Goal: Transaction & Acquisition: Download file/media

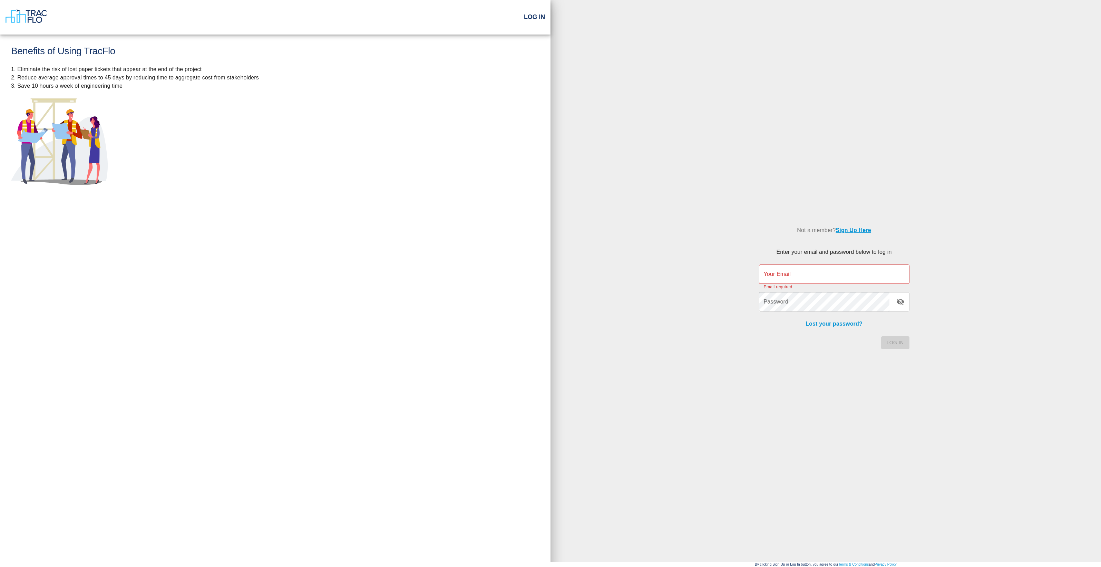
click at [815, 284] on div "Password Password Lost your password?" at bounding box center [830, 306] width 159 height 44
click at [814, 278] on input "Your Email" at bounding box center [834, 273] width 150 height 19
type input "s"
click at [526, 19] on h2 "Log In" at bounding box center [534, 17] width 21 height 8
click at [799, 274] on input "Your Email" at bounding box center [834, 273] width 150 height 19
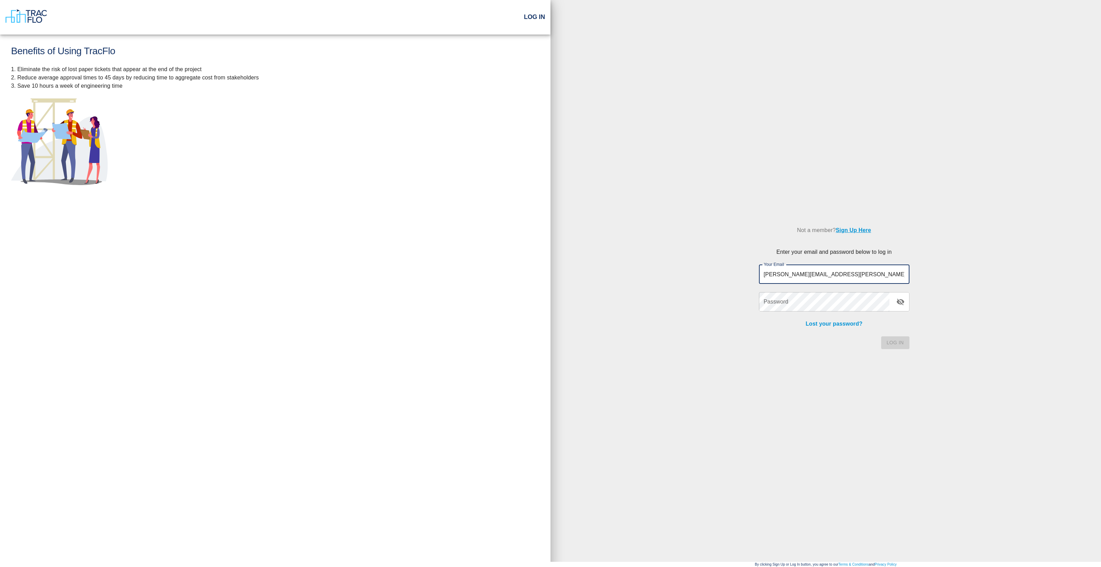
type input "[PERSON_NAME][EMAIL_ADDRESS][PERSON_NAME][PERSON_NAME][DOMAIN_NAME]"
click at [881, 336] on button "Log In" at bounding box center [895, 342] width 28 height 13
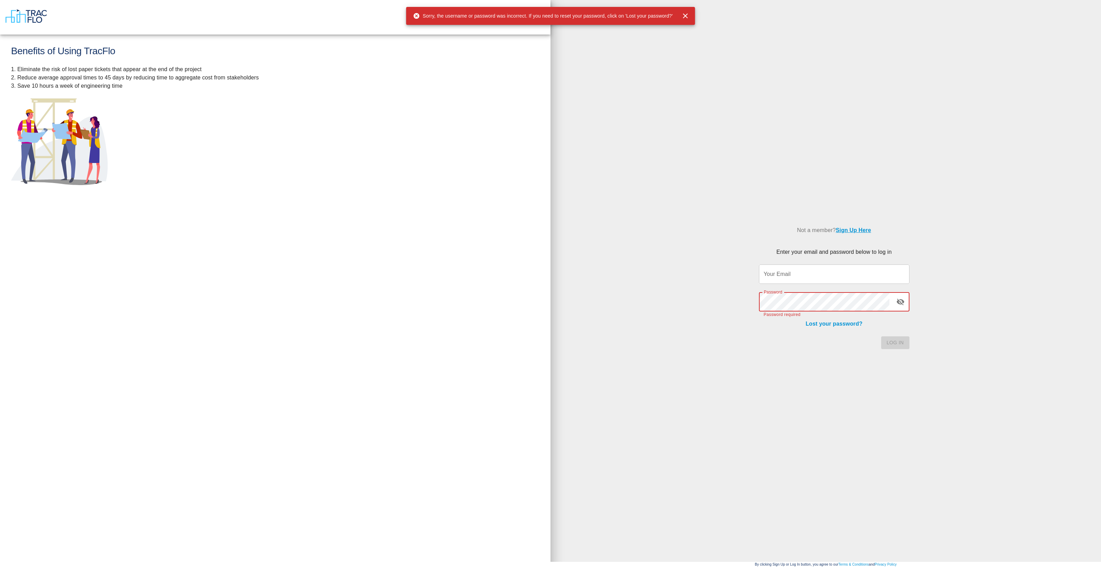
click at [779, 272] on input "Your Email" at bounding box center [834, 273] width 150 height 19
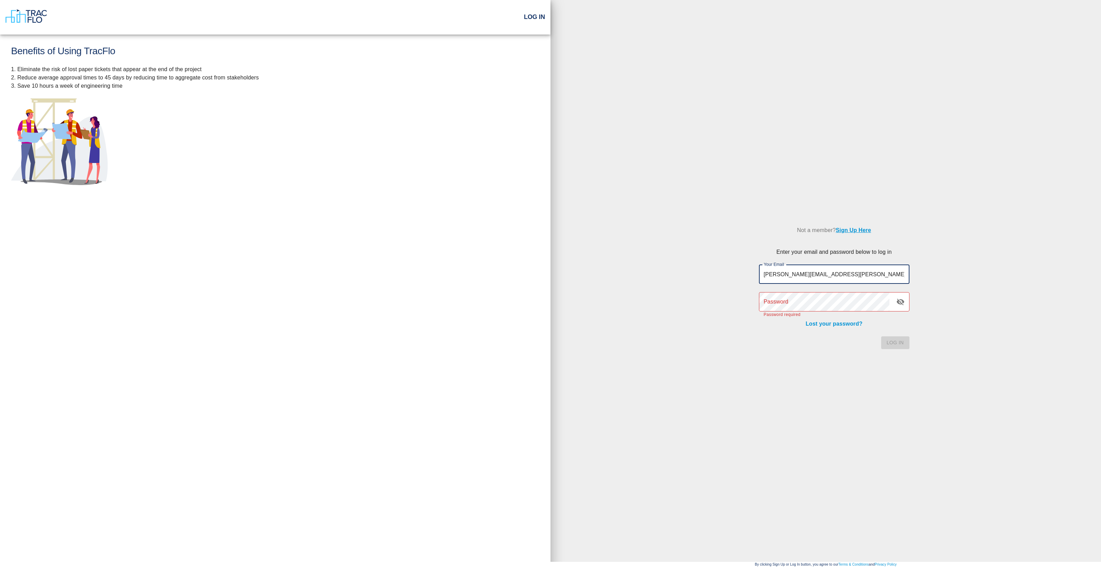
type input "samuel.krueger@whiting-turner.com"
click at [777, 297] on div "Password Password Password required" at bounding box center [834, 301] width 150 height 19
click at [881, 336] on button "Log In" at bounding box center [895, 342] width 28 height 13
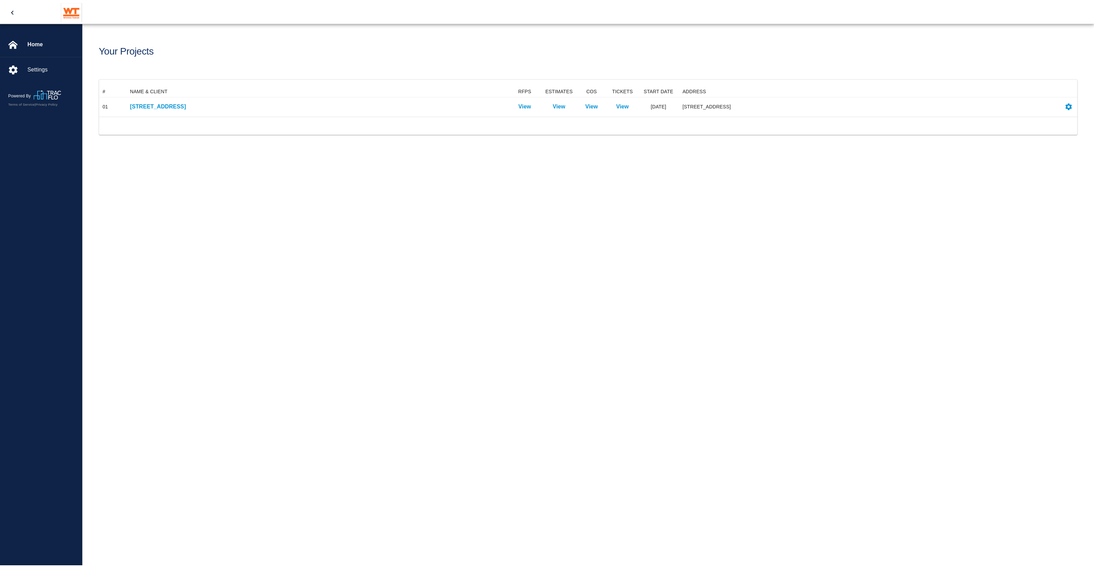
scroll to position [24, 977]
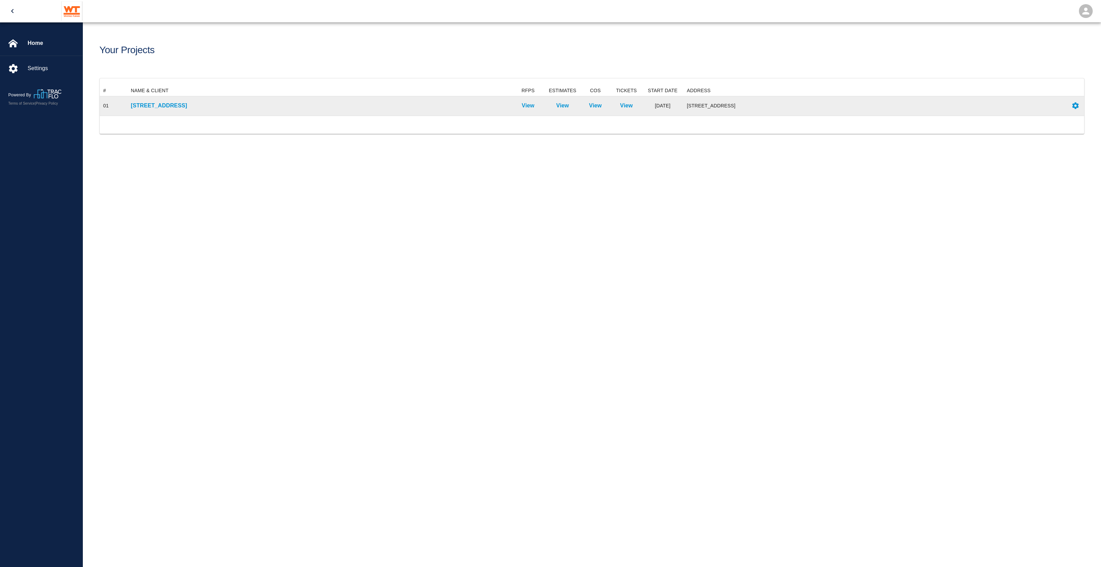
click at [165, 111] on div "111 Mass Ave Renovation" at bounding box center [318, 105] width 383 height 19
click at [164, 108] on p "111 Mass Ave Renovation" at bounding box center [319, 105] width 377 height 8
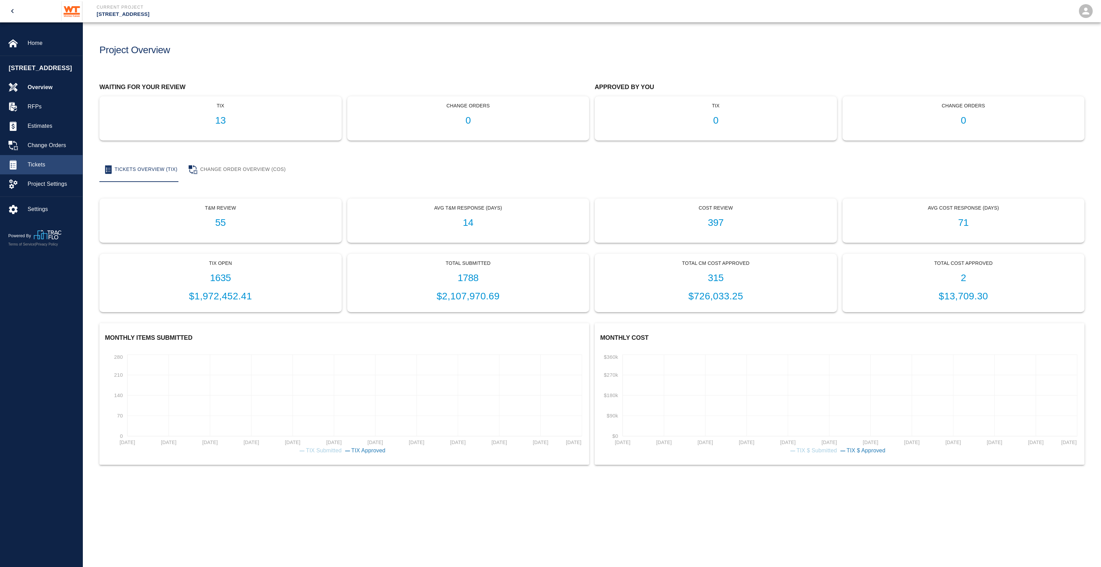
click at [37, 169] on span "Tickets" at bounding box center [52, 164] width 49 height 8
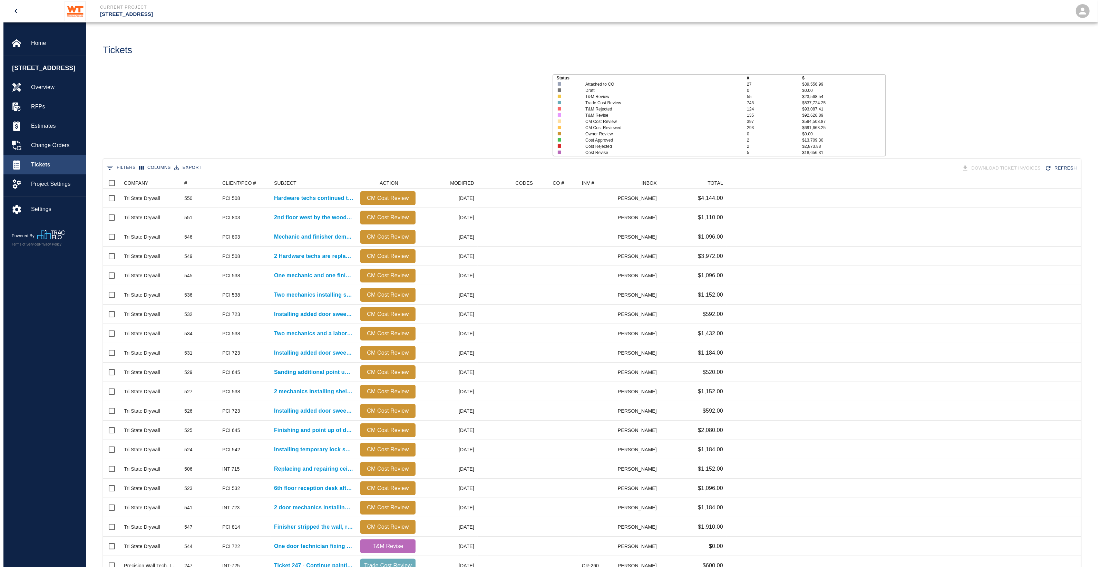
scroll to position [391, 971]
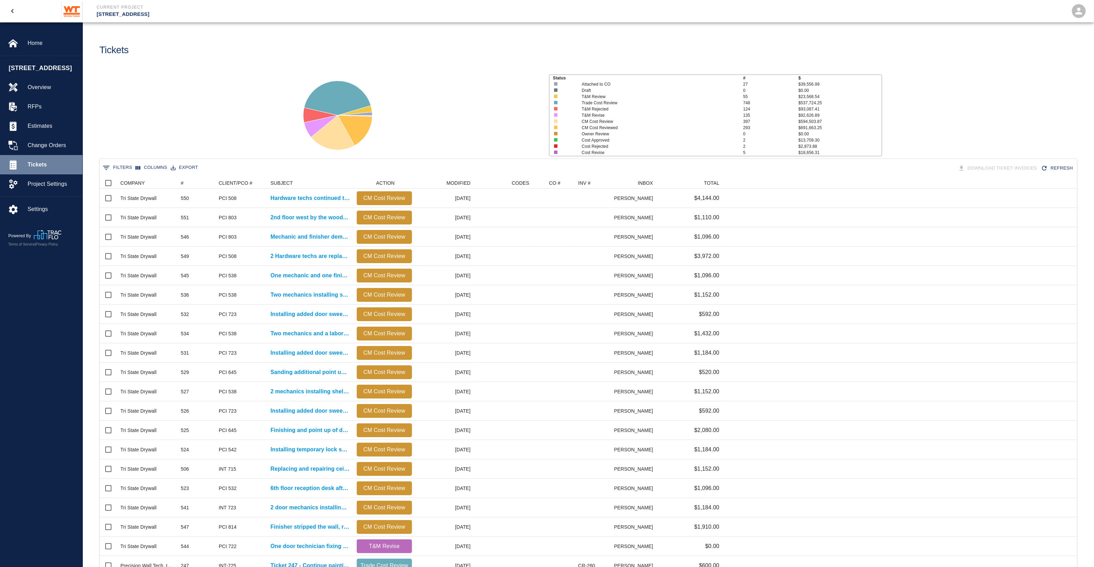
click at [45, 169] on span "Tickets" at bounding box center [52, 164] width 49 height 8
click at [58, 130] on span "Estimates" at bounding box center [52, 126] width 49 height 8
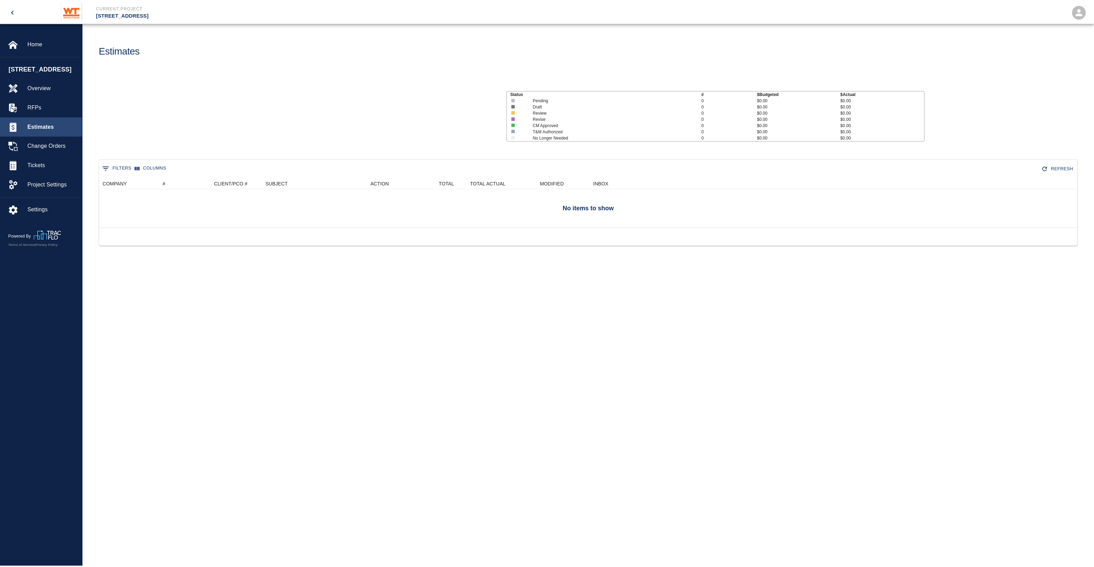
scroll to position [294, 977]
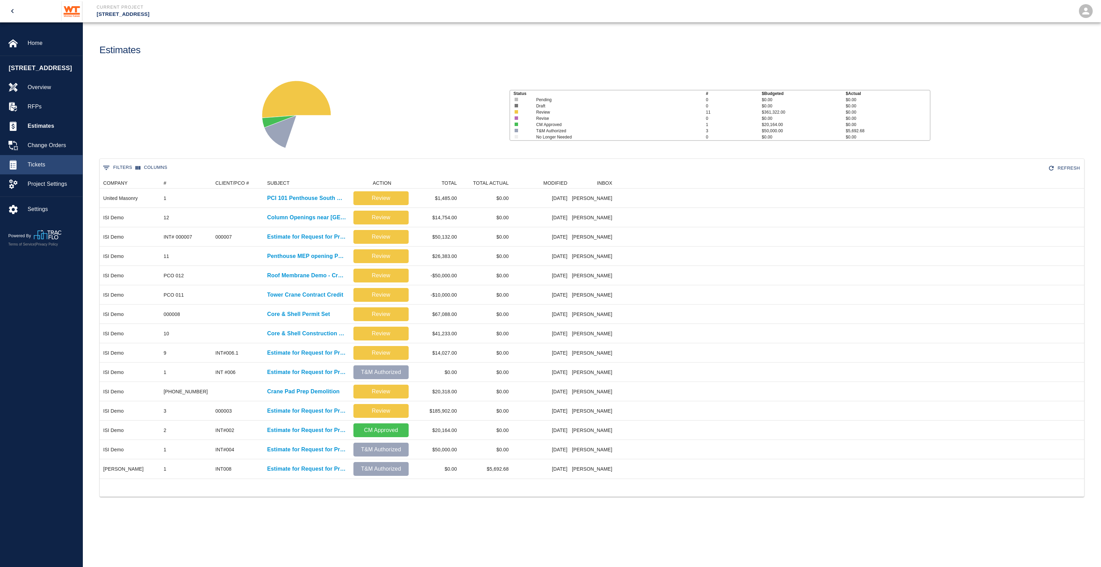
click at [50, 169] on span "Tickets" at bounding box center [52, 164] width 49 height 8
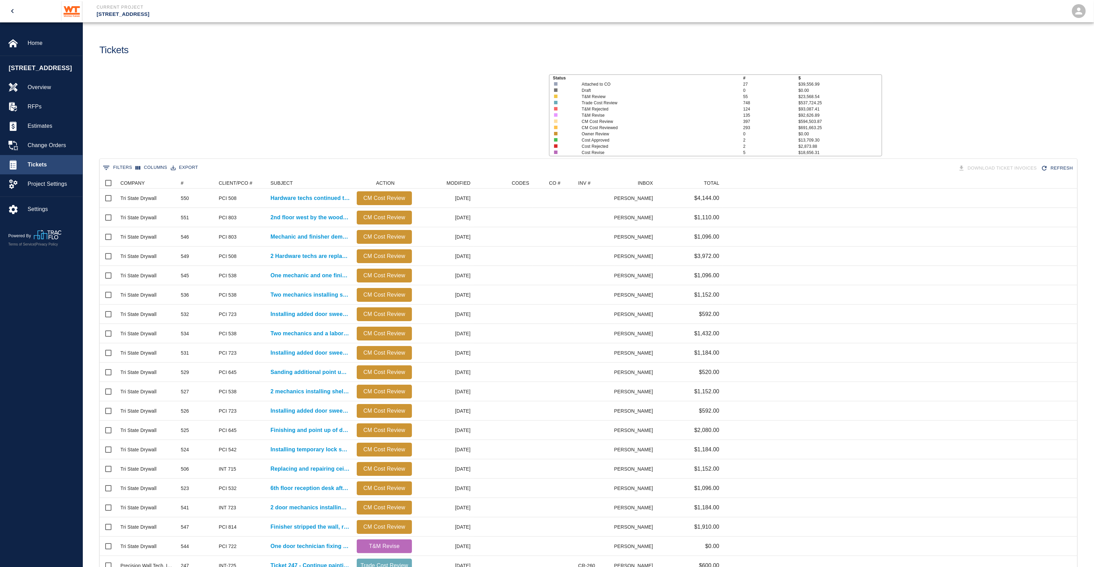
scroll to position [391, 971]
click at [122, 164] on button "0 Filters" at bounding box center [117, 167] width 33 height 11
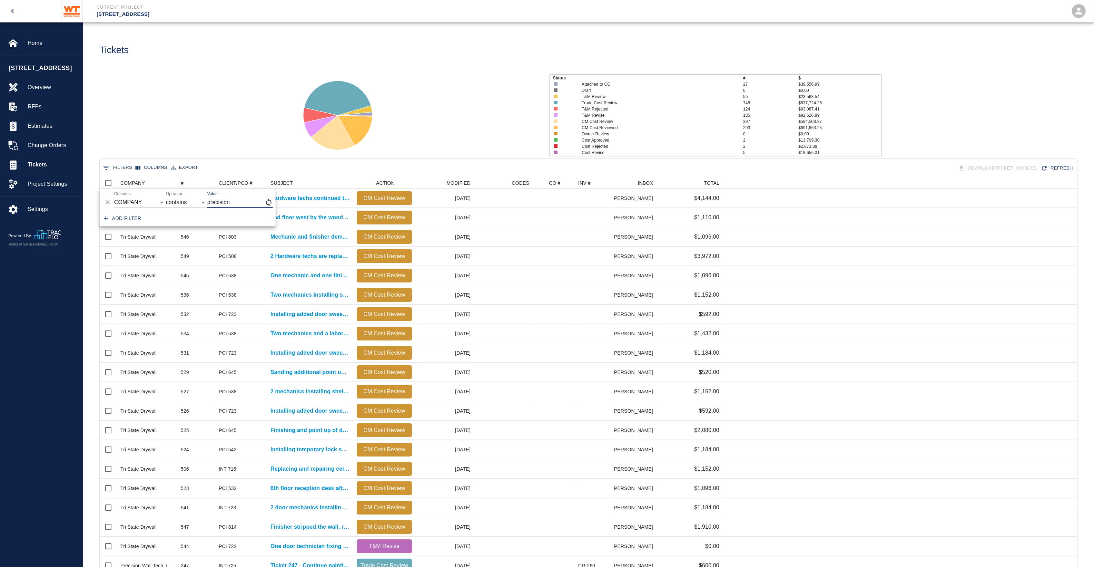
type input "precision"
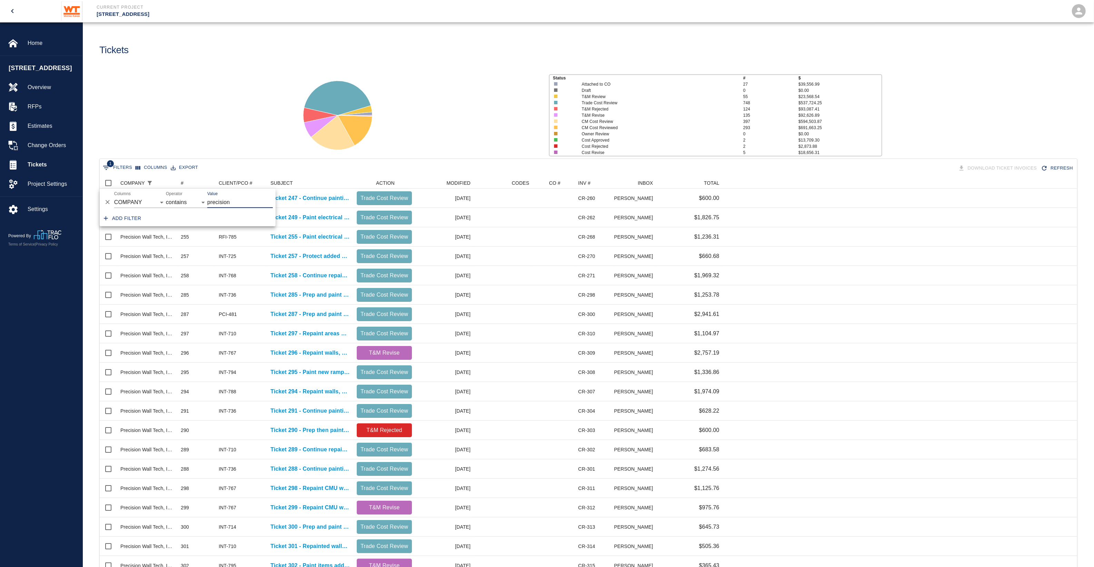
click at [246, 133] on div "Status # $ Attached to CO 27 $39,556.99 Draft 0 $0.00 T&M Review 55 $23,568.54 …" at bounding box center [585, 113] width 1017 height 92
click at [407, 180] on icon "Menu" at bounding box center [406, 182] width 1 height 4
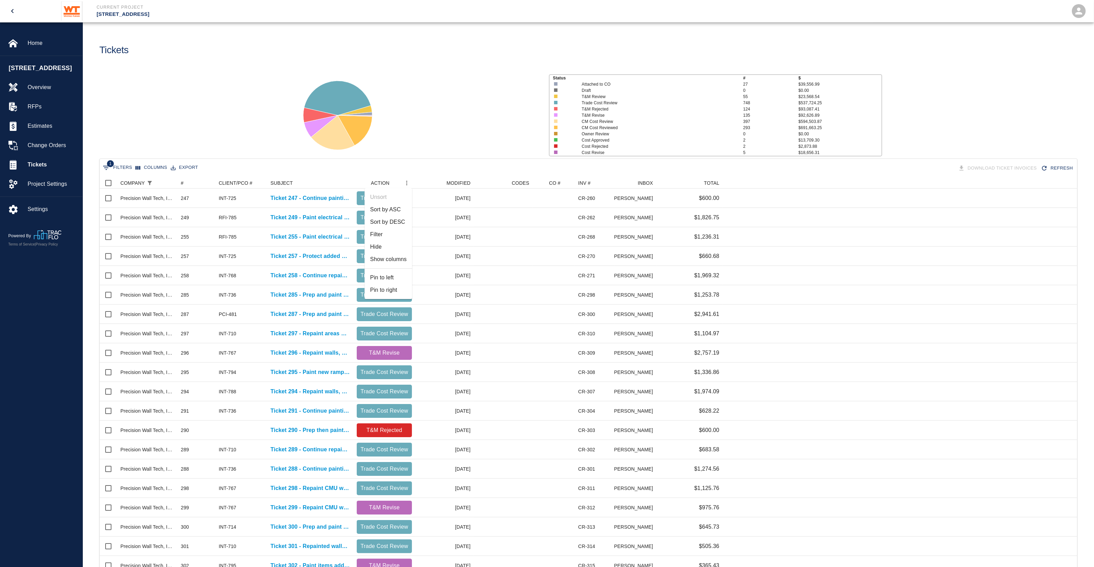
click at [402, 237] on li "Filter" at bounding box center [389, 234] width 48 height 12
select select "action_id"
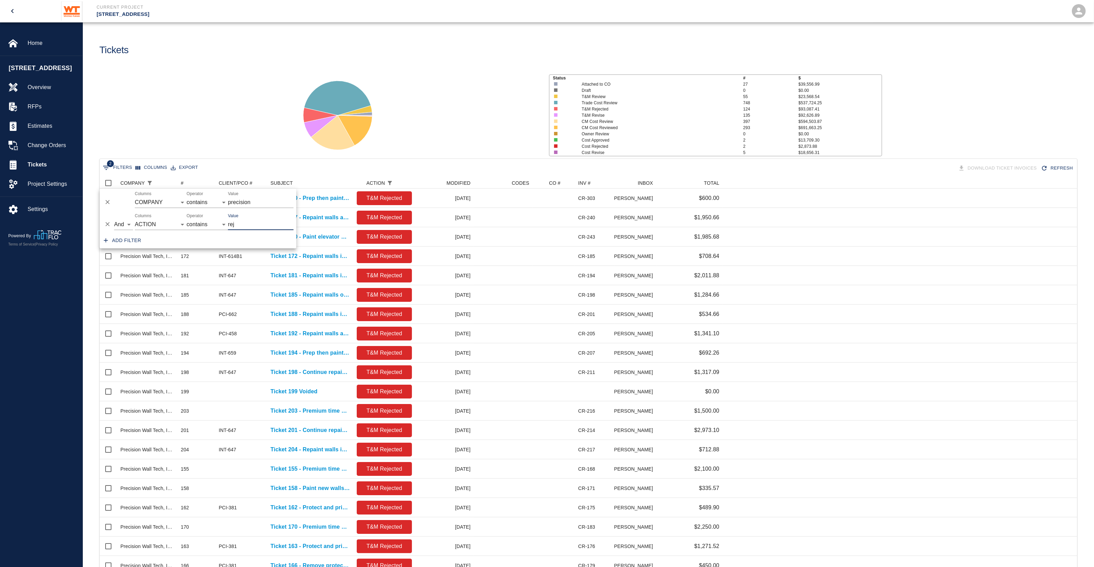
type input "rej"
click at [416, 109] on div at bounding box center [416, 113] width 254 height 92
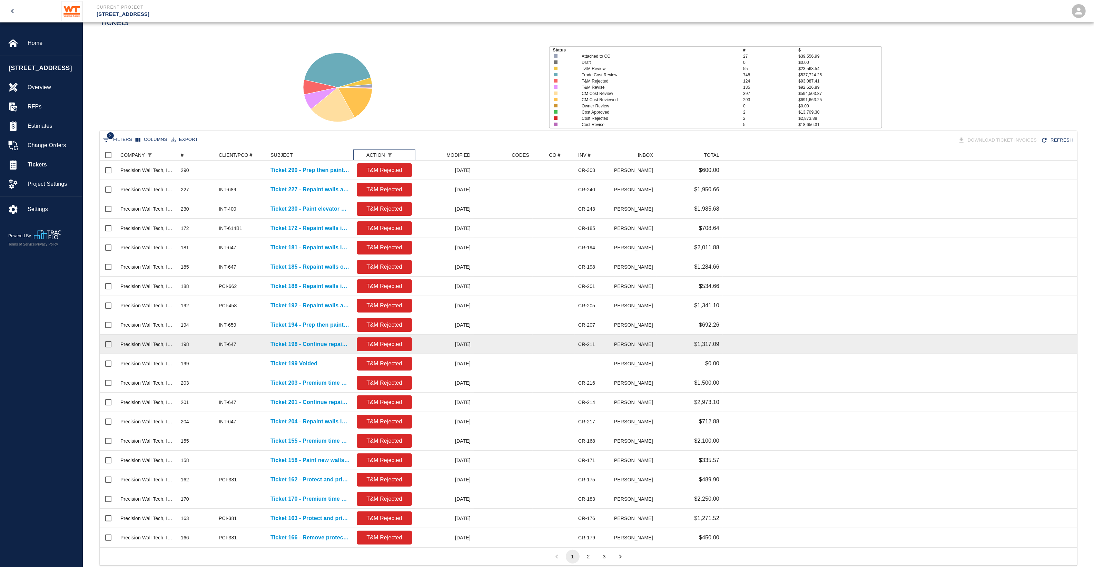
scroll to position [43, 0]
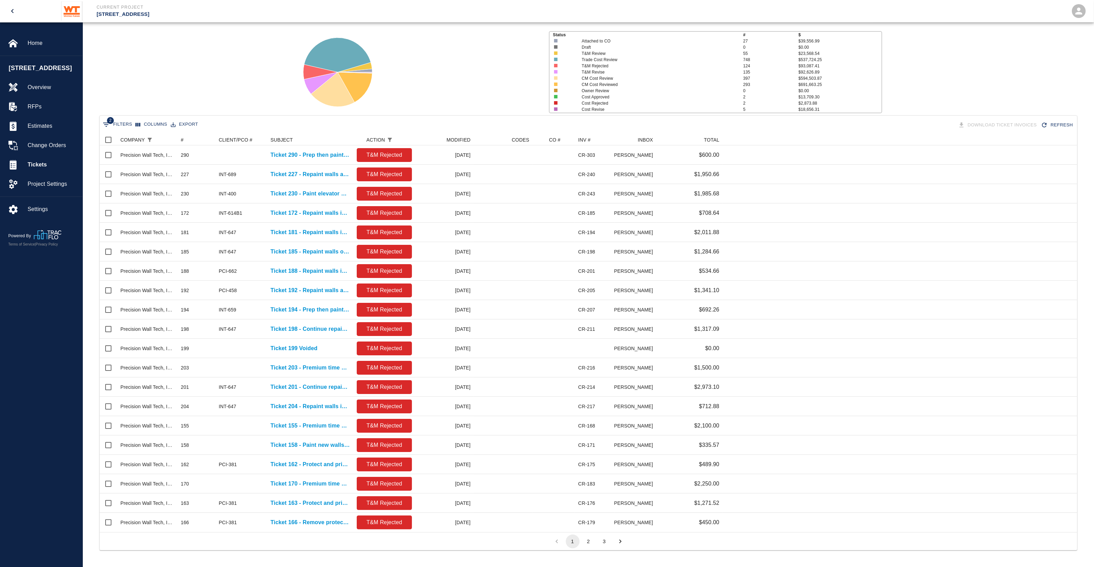
click at [586, 542] on button "2" at bounding box center [589, 541] width 14 height 14
click at [604, 543] on button "3" at bounding box center [605, 541] width 14 height 14
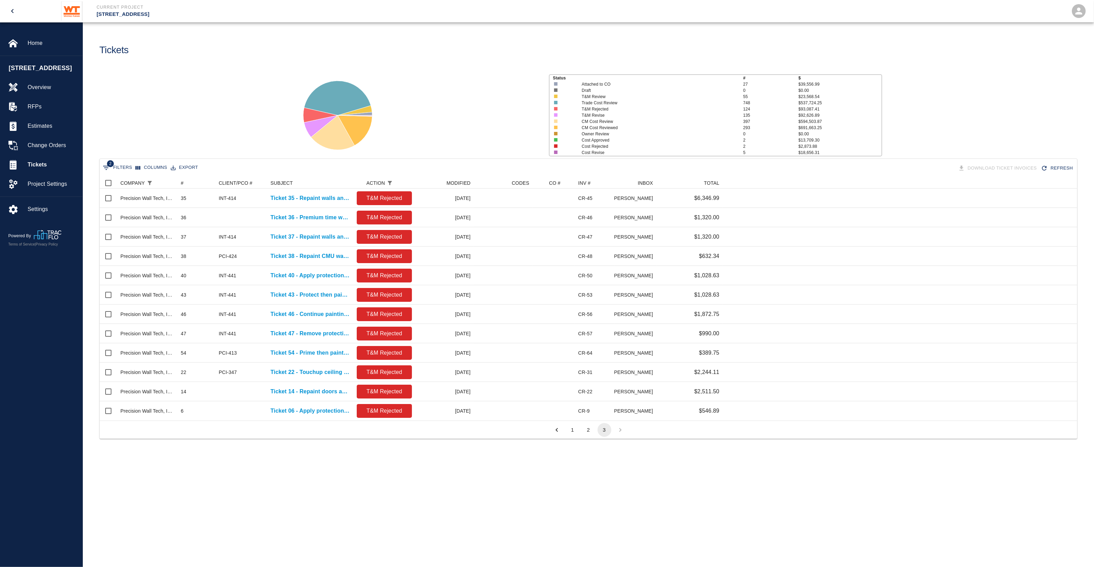
scroll to position [7, 7]
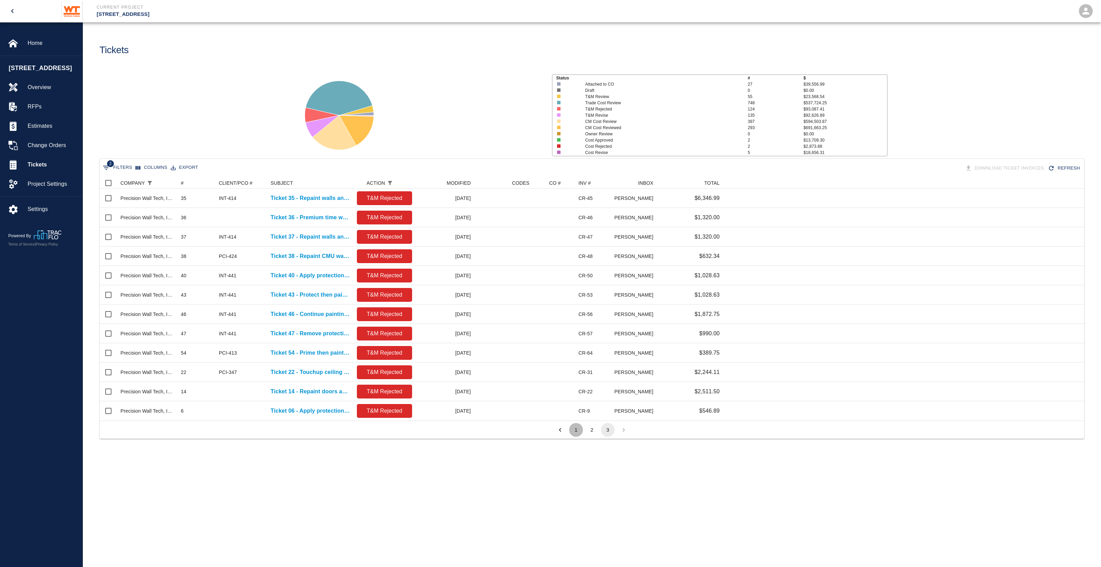
click at [573, 428] on button "1" at bounding box center [576, 430] width 14 height 14
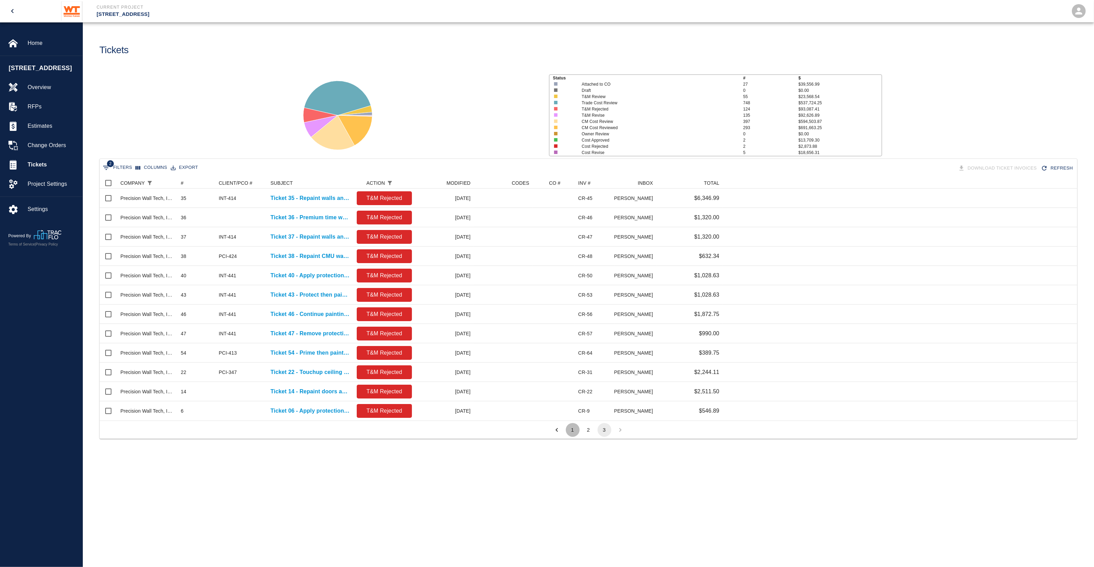
scroll to position [391, 971]
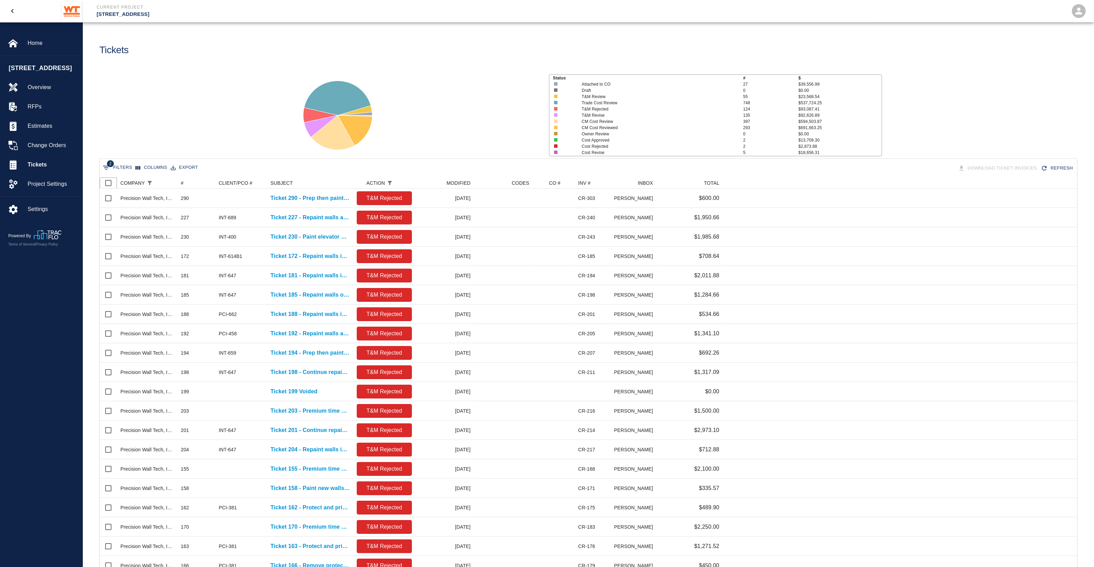
click at [111, 180] on input "Select all rows" at bounding box center [108, 183] width 14 height 14
checkbox input "true"
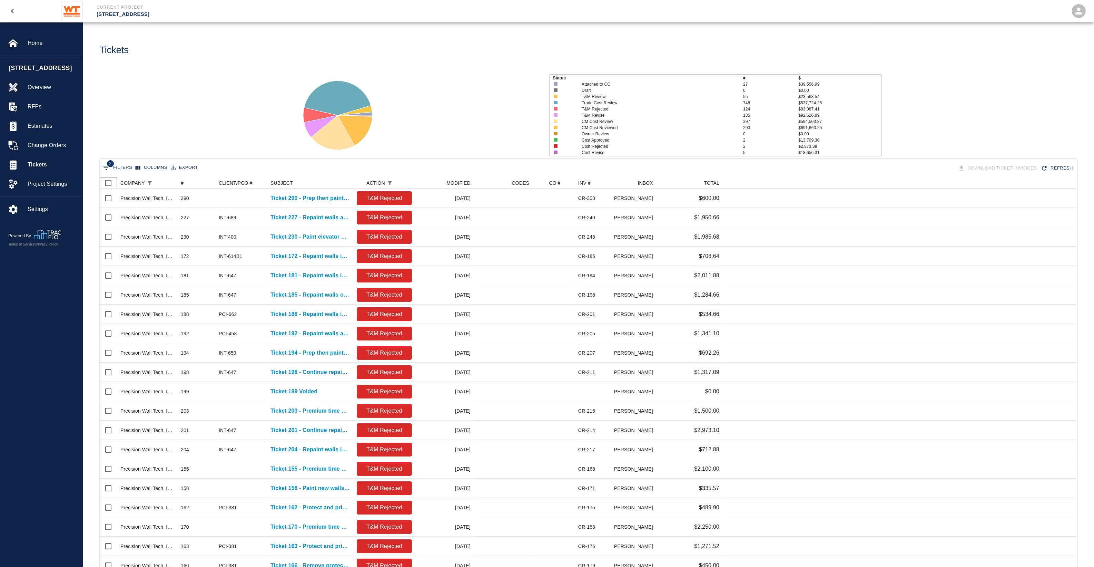
checkbox input "true"
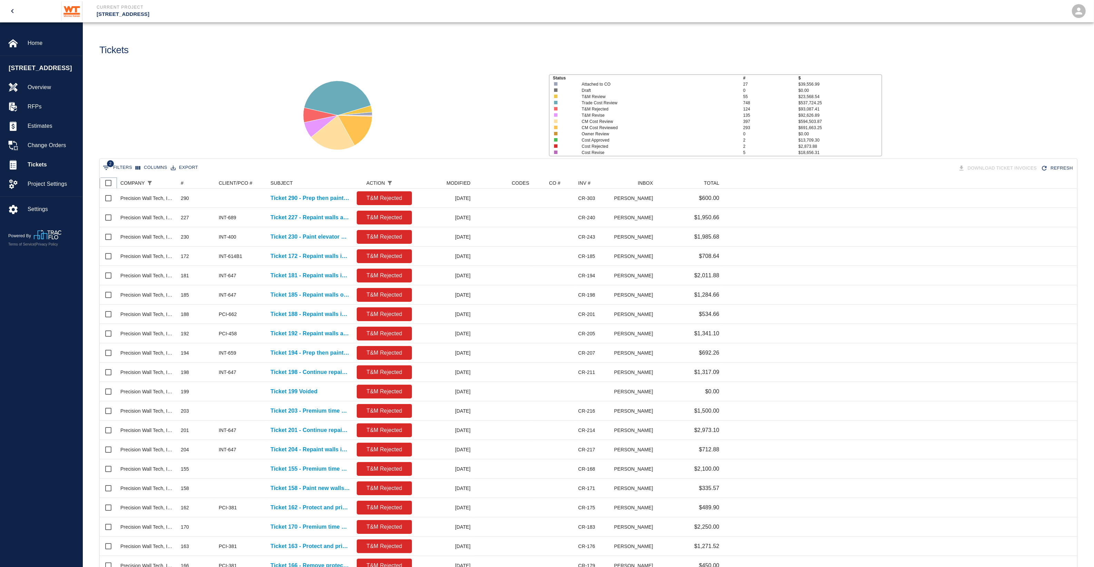
checkbox input "true"
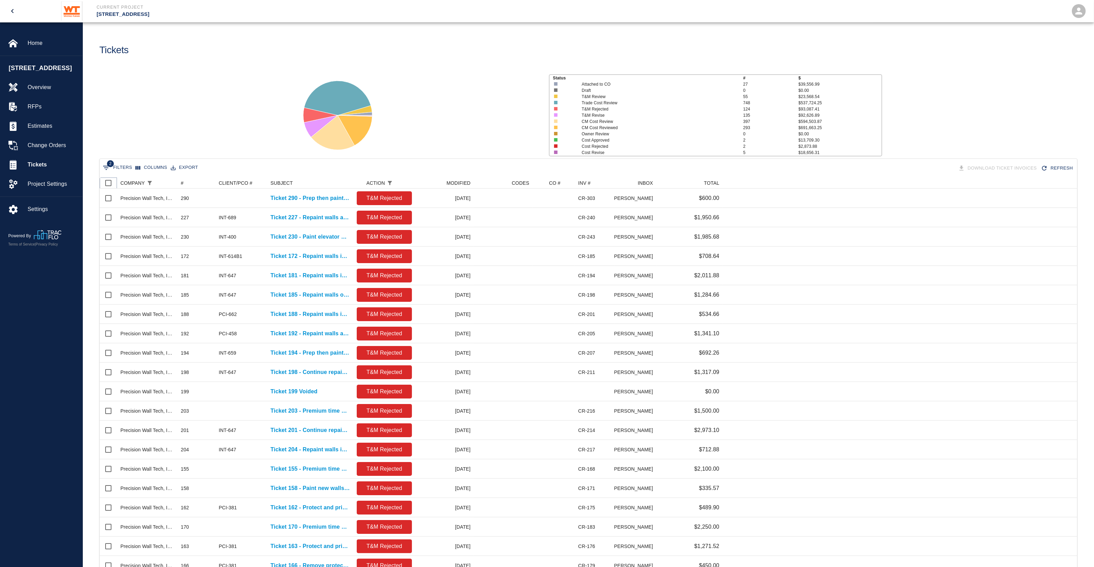
checkbox input "true"
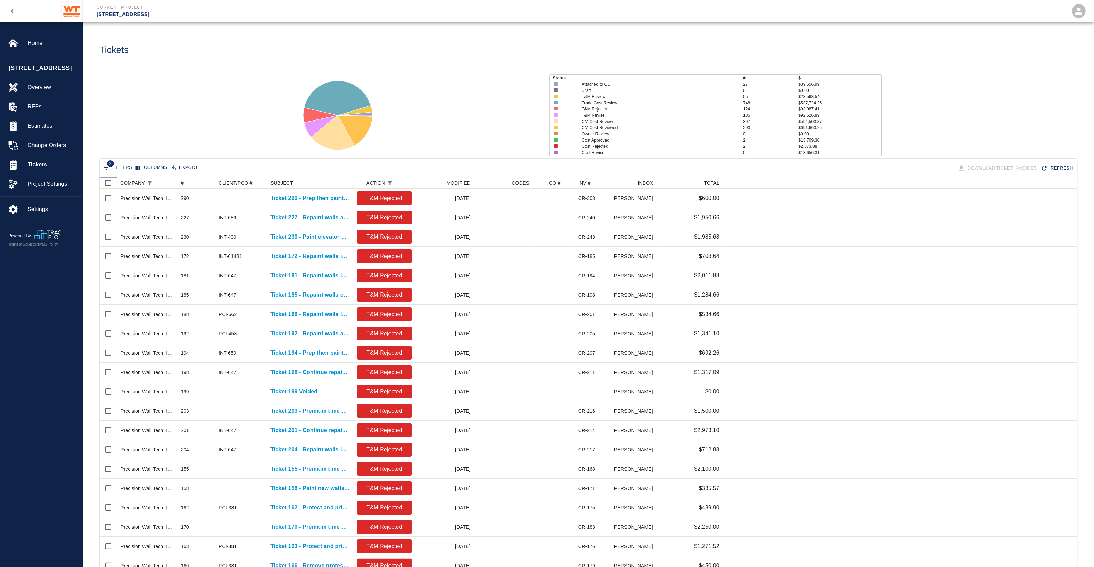
checkbox input "true"
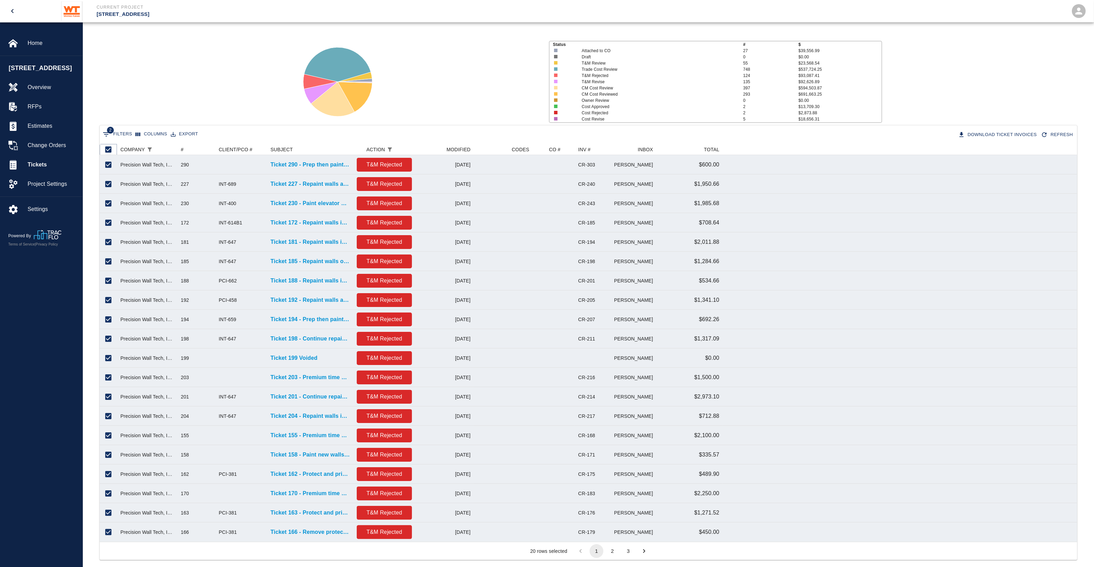
scroll to position [43, 0]
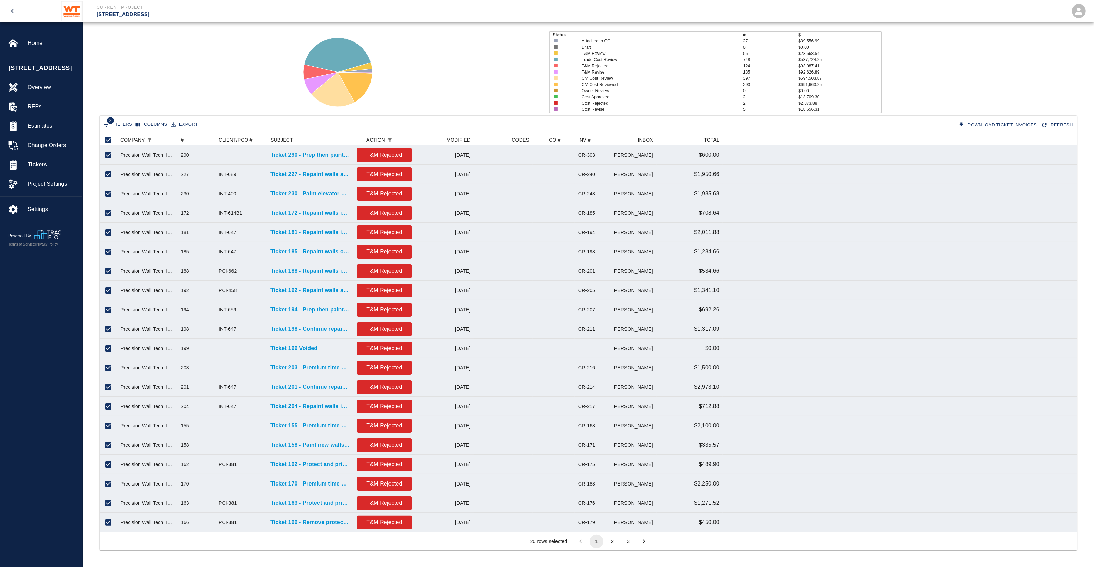
click at [616, 536] on button "2" at bounding box center [613, 541] width 14 height 14
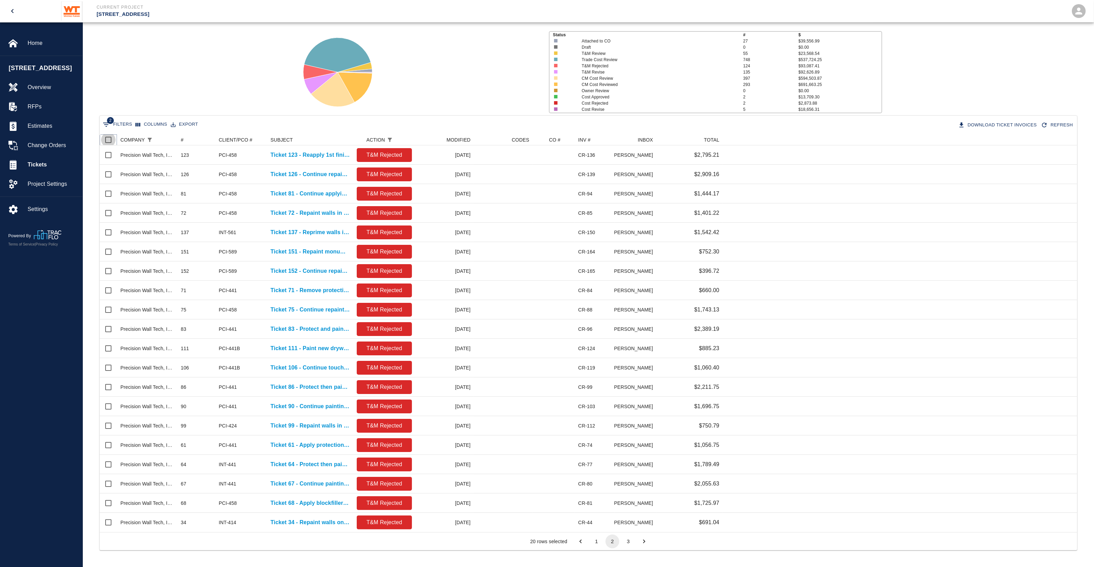
click at [108, 141] on input "Select all rows" at bounding box center [108, 140] width 14 height 14
checkbox input "true"
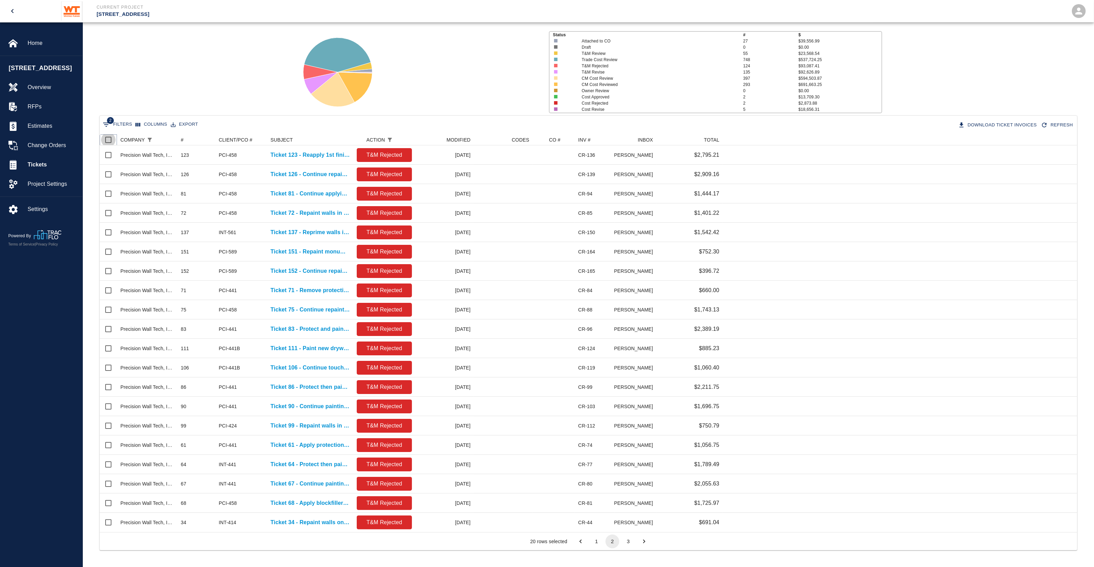
checkbox input "true"
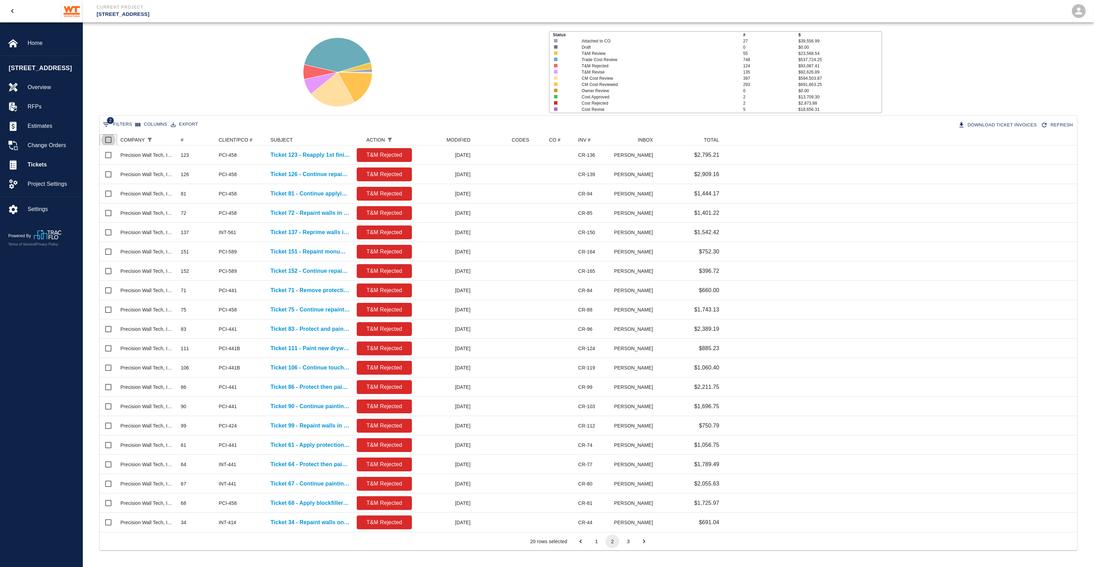
checkbox input "true"
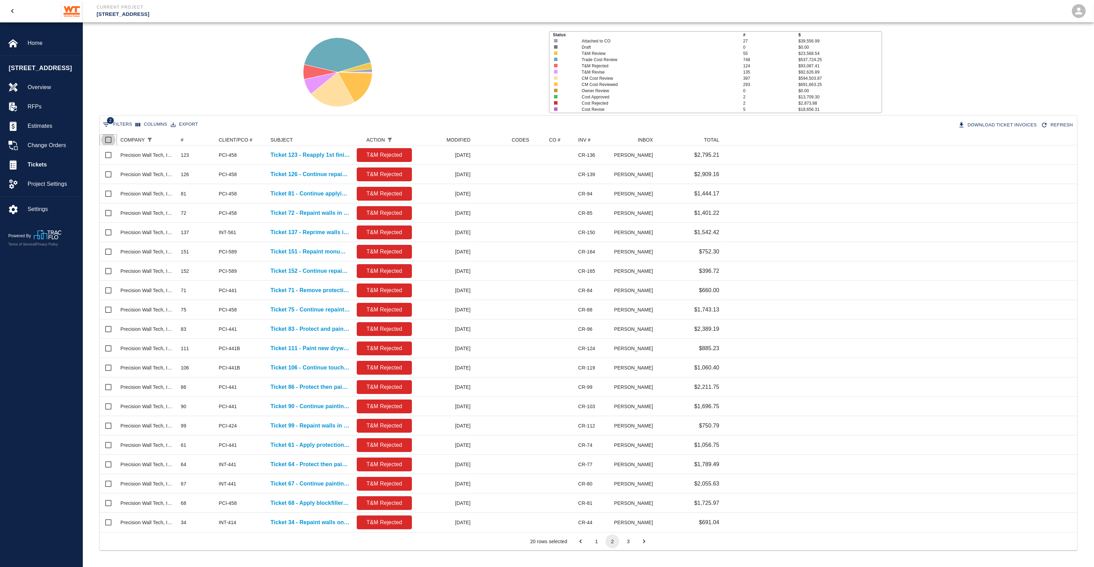
checkbox input "true"
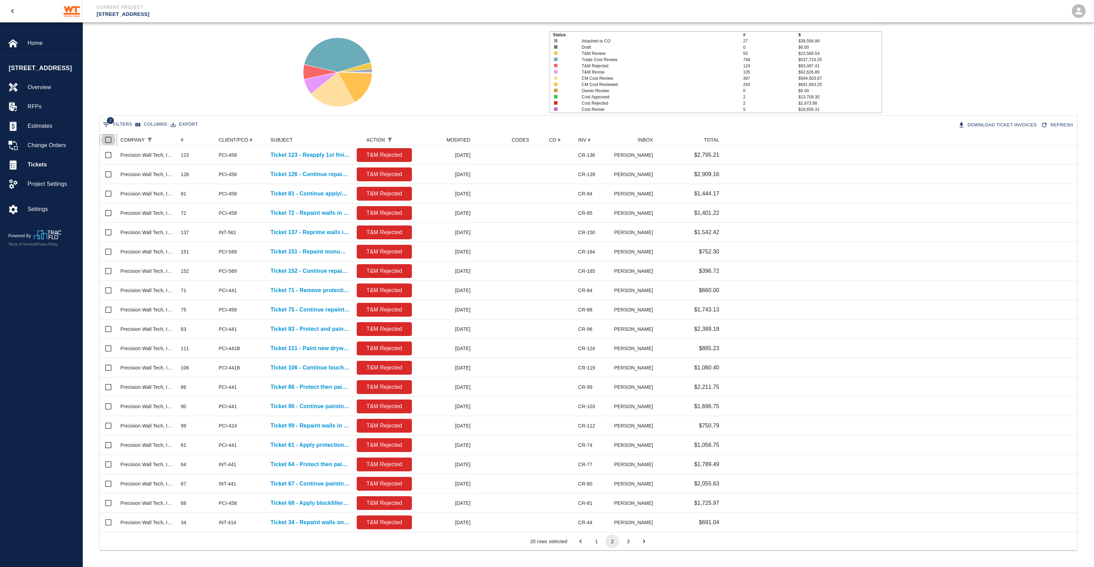
checkbox input "true"
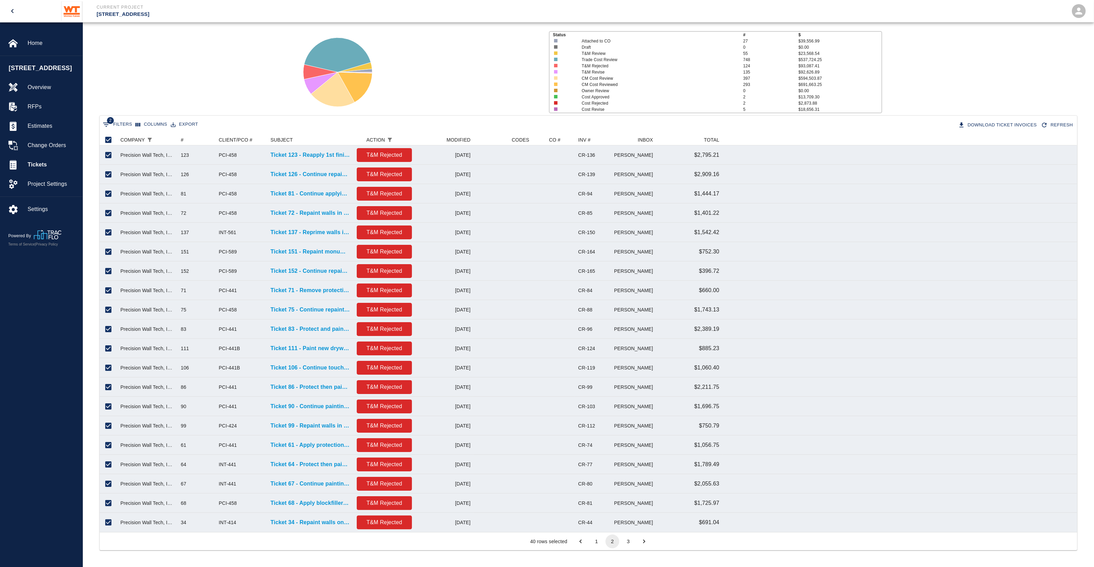
click at [629, 539] on button "3" at bounding box center [629, 541] width 14 height 14
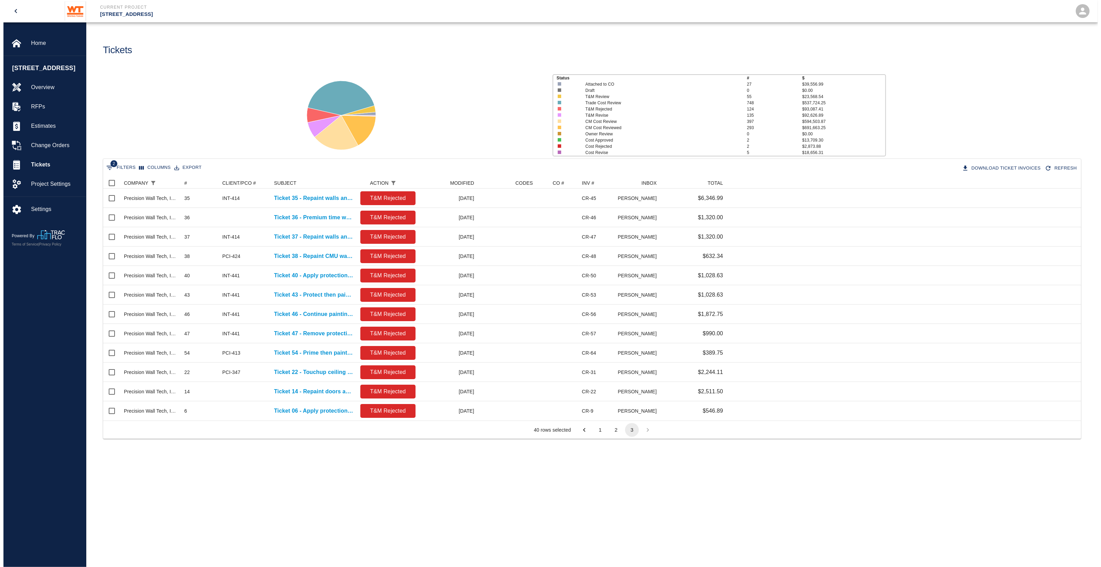
scroll to position [7, 7]
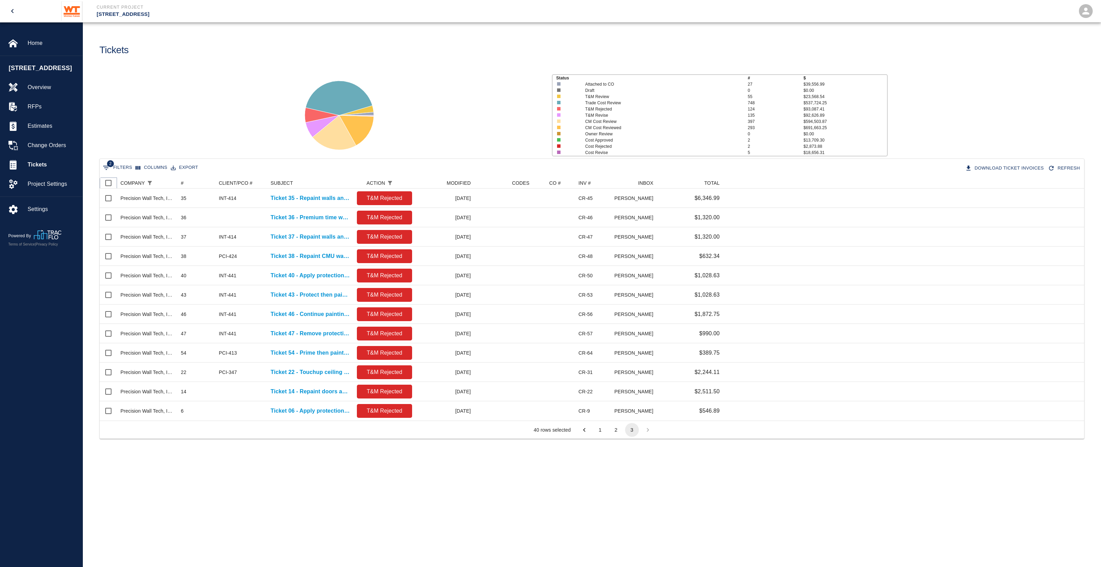
click at [108, 182] on input "Select all rows" at bounding box center [108, 183] width 14 height 14
checkbox input "true"
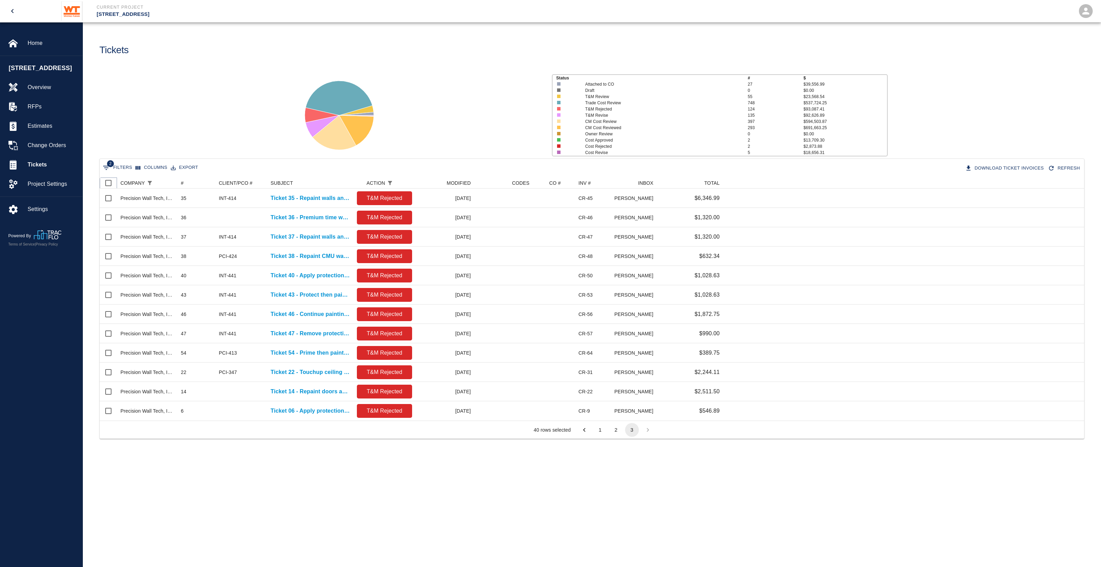
checkbox input "true"
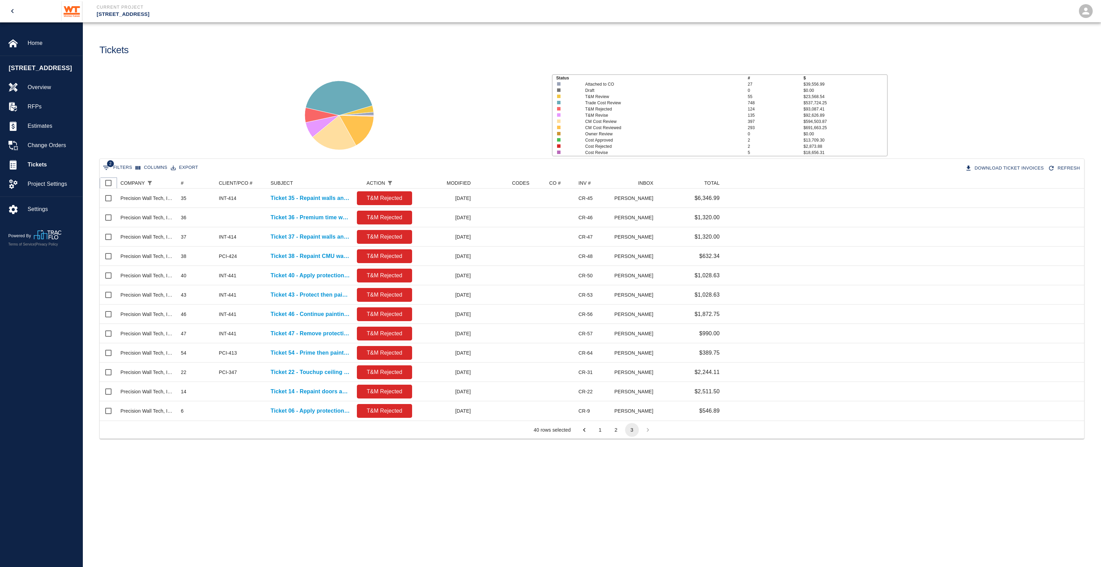
checkbox input "true"
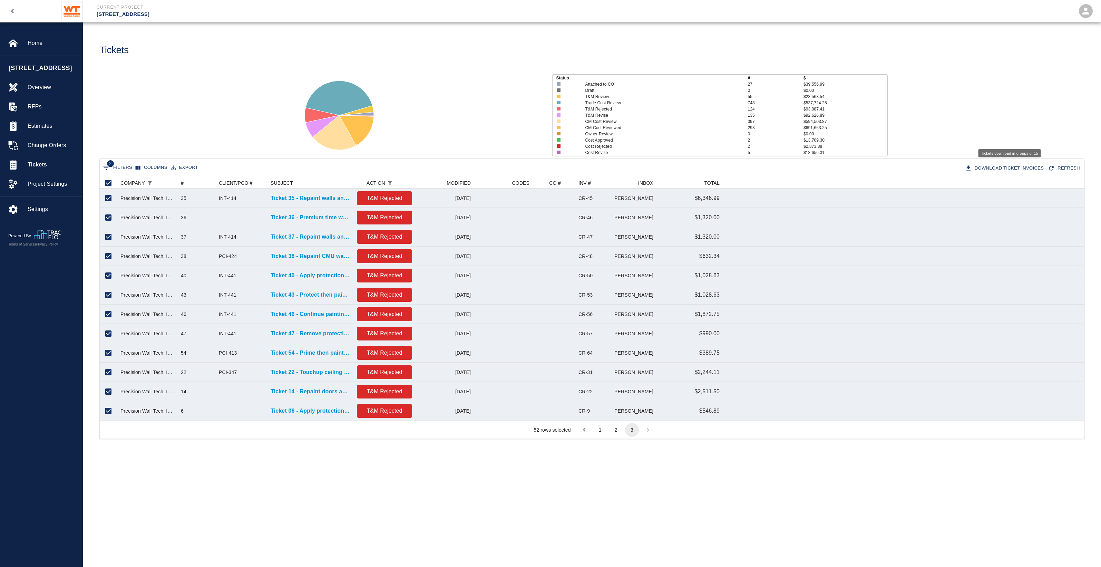
click at [984, 168] on button "Download Ticket Invoices" at bounding box center [1005, 168] width 83 height 12
checkbox input "false"
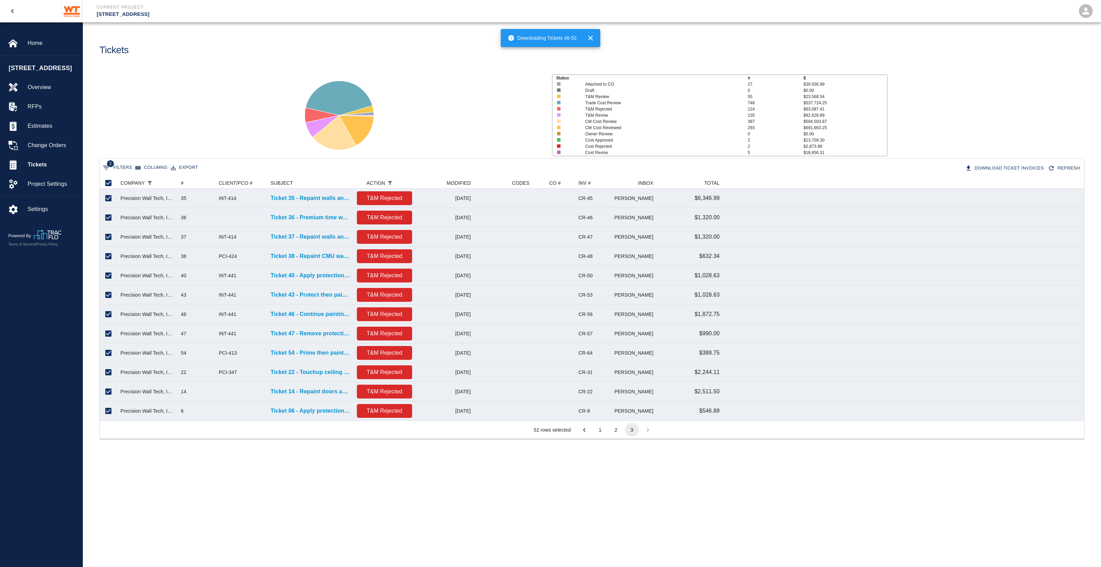
checkbox input "false"
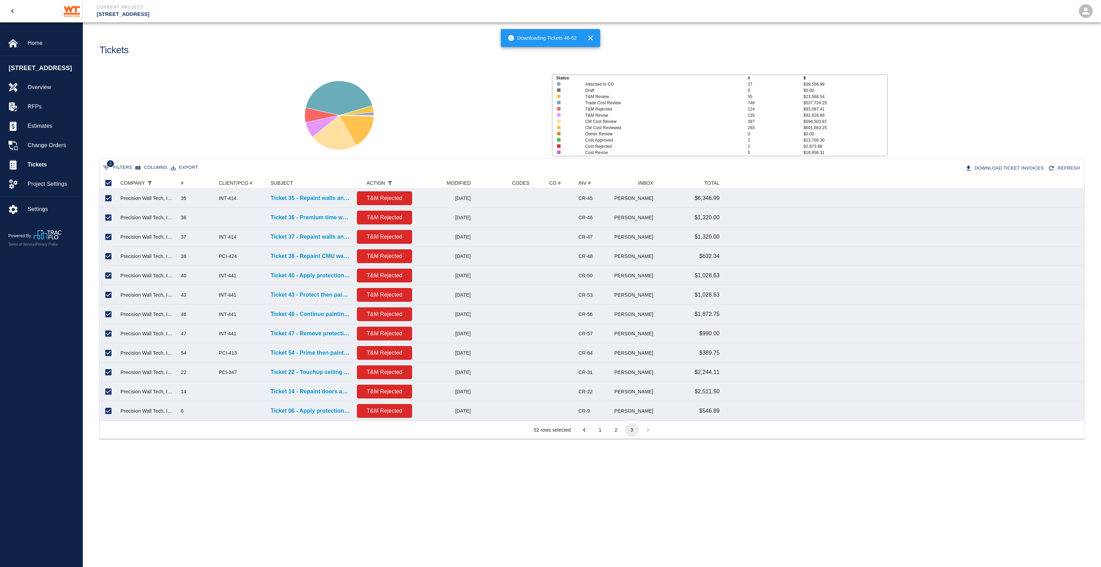
checkbox input "false"
